Goal: Task Accomplishment & Management: Complete application form

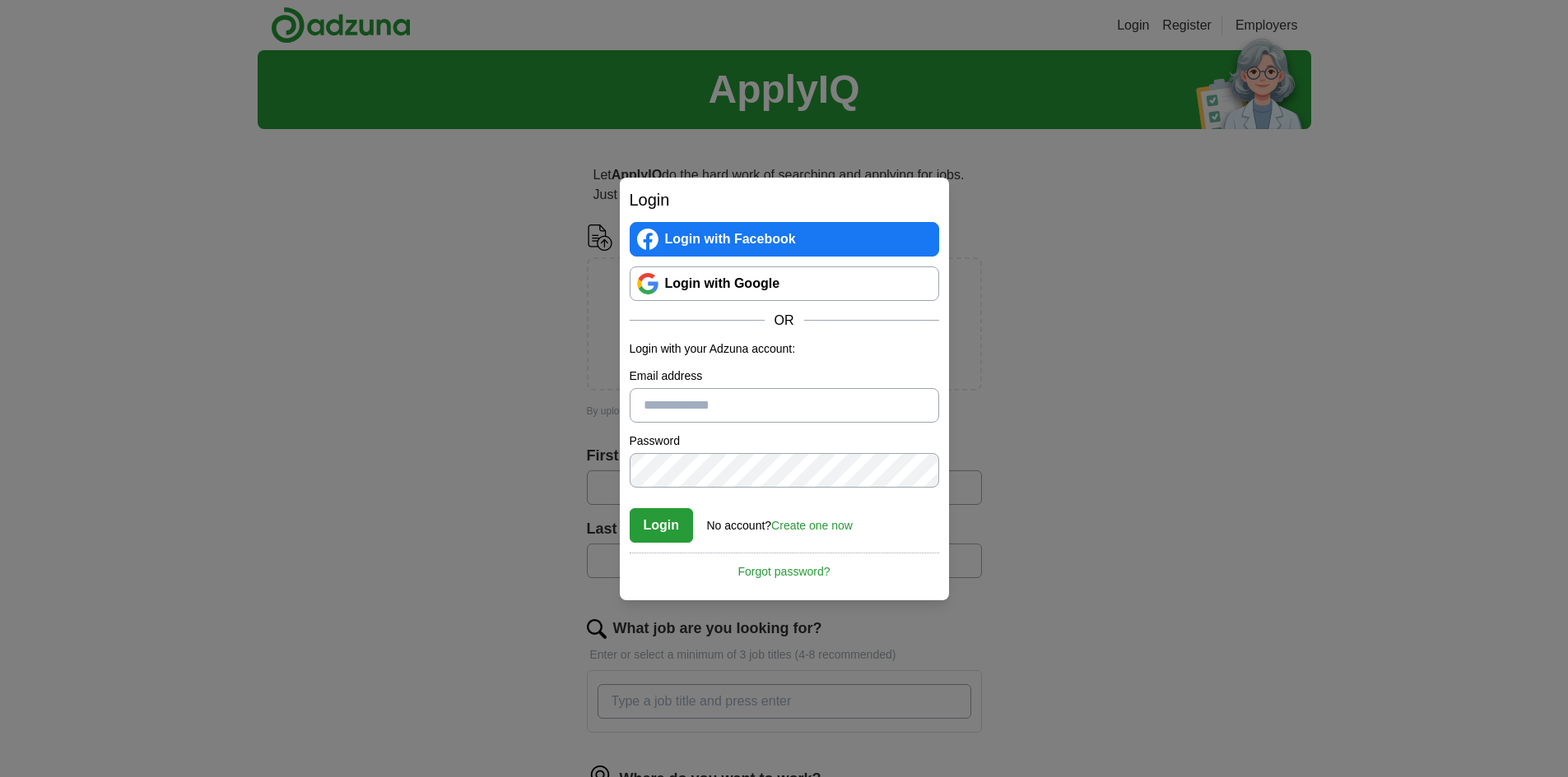
click at [1105, 543] on div "Login Login with Facebook Login with Google OR Login with your Adzuna account: …" at bounding box center [784, 388] width 1568 height 777
click at [728, 406] on input "Email address" at bounding box center [784, 405] width 310 height 35
click at [772, 286] on link "Login with Google" at bounding box center [784, 283] width 310 height 35
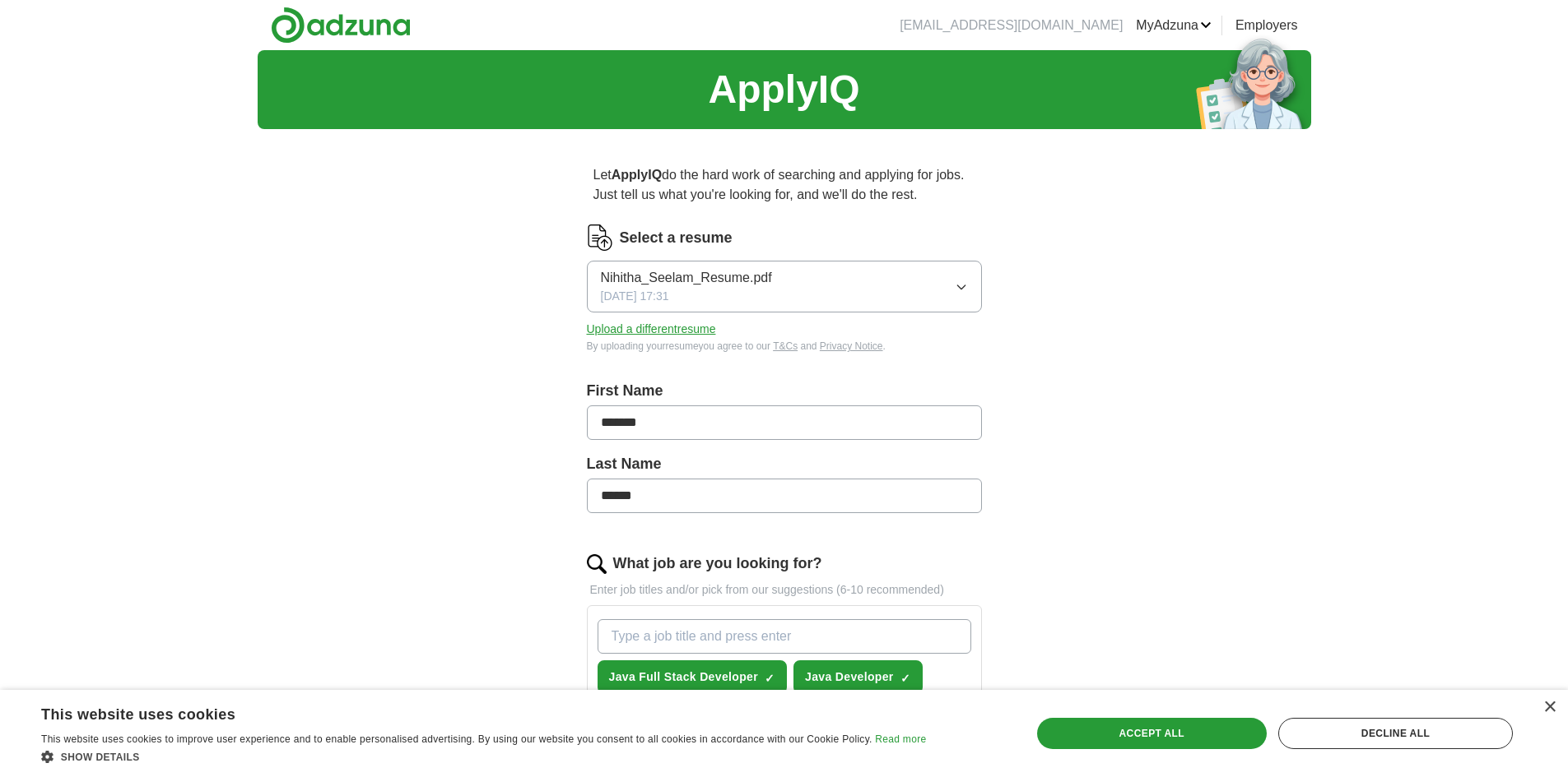
click at [0, 0] on link "ApplyIQ" at bounding box center [0, 0] width 0 height 0
